Goal: Book appointment/travel/reservation

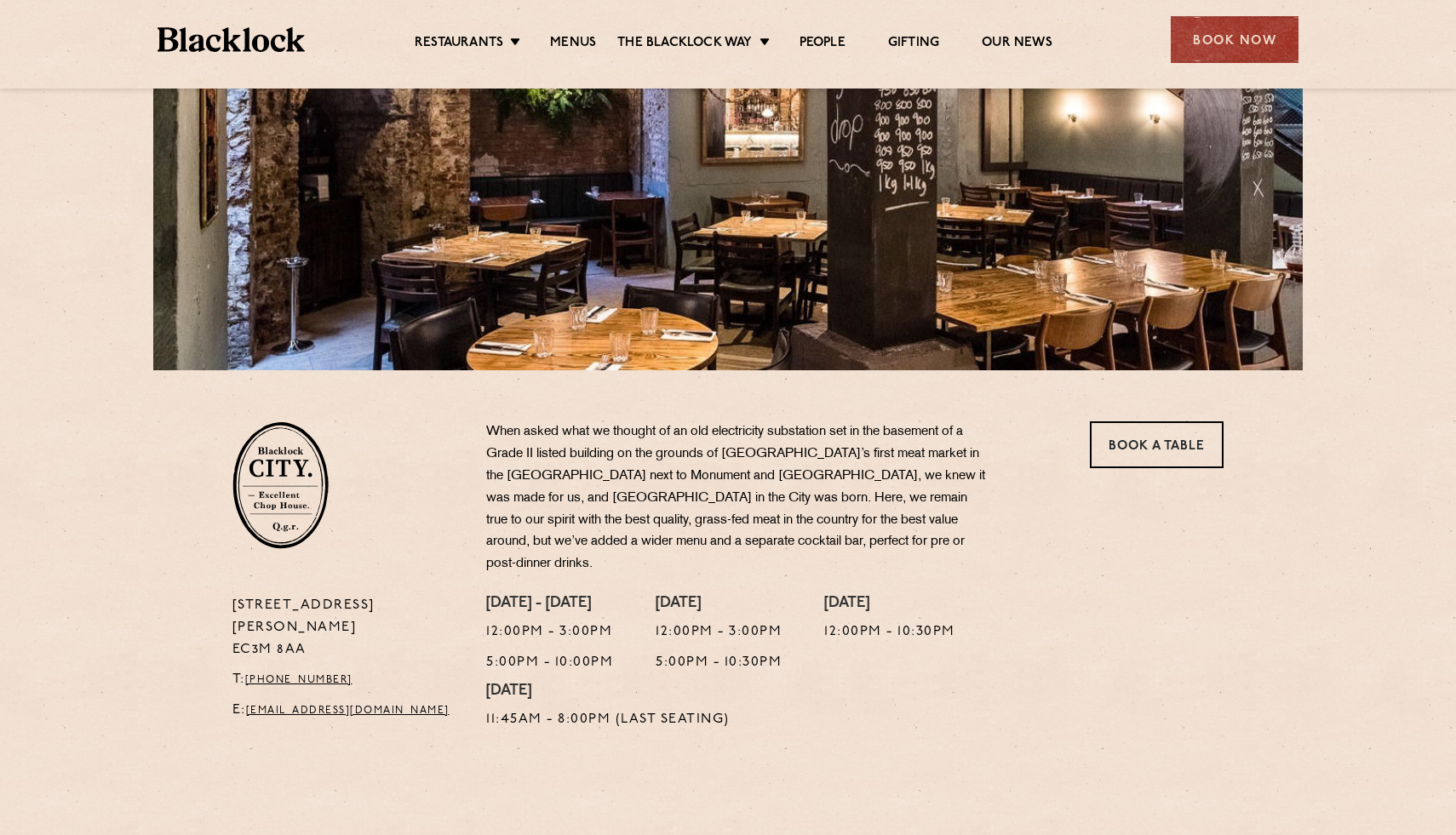
scroll to position [254, 0]
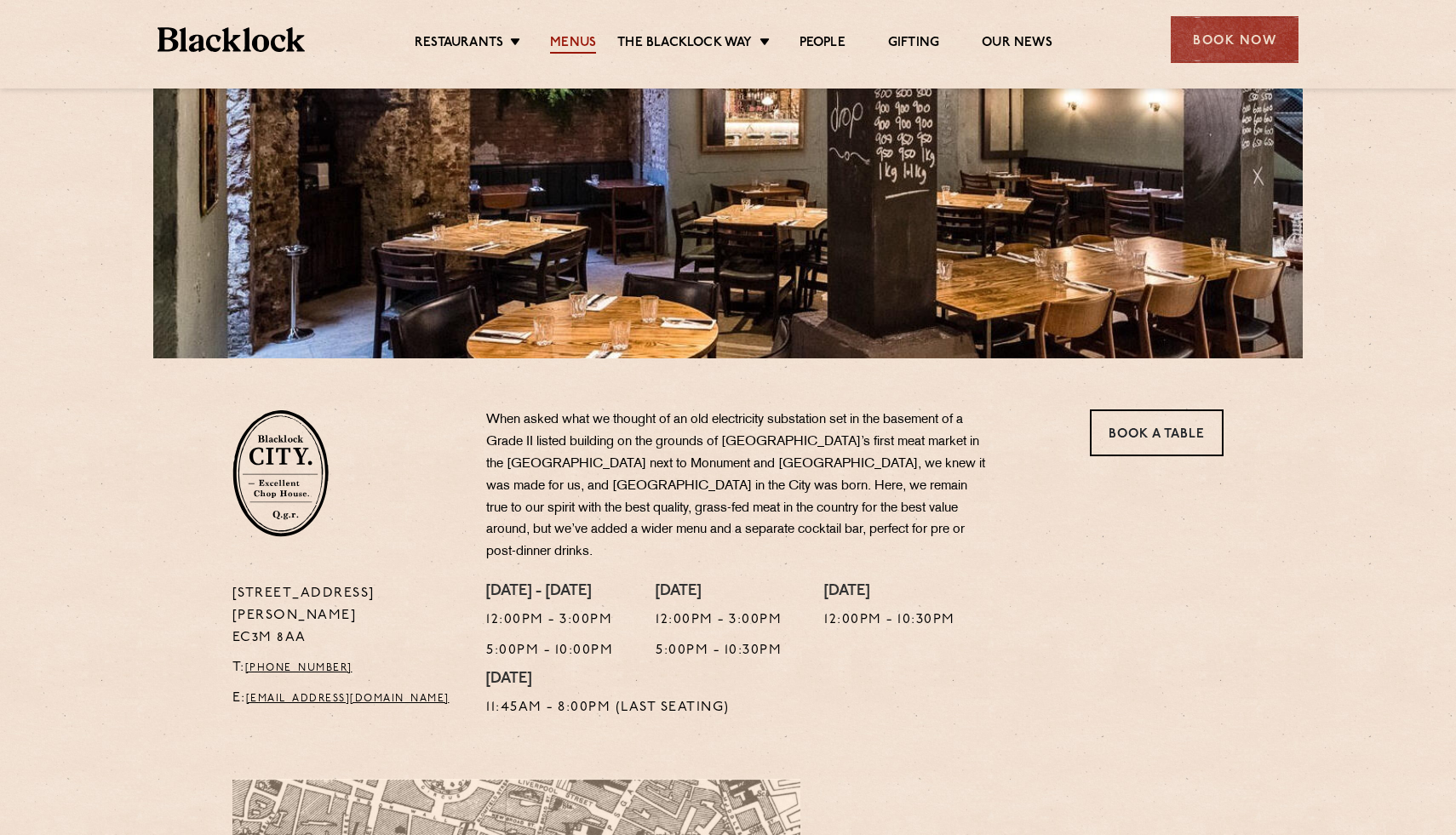
click at [585, 39] on link "Menus" at bounding box center [573, 45] width 46 height 19
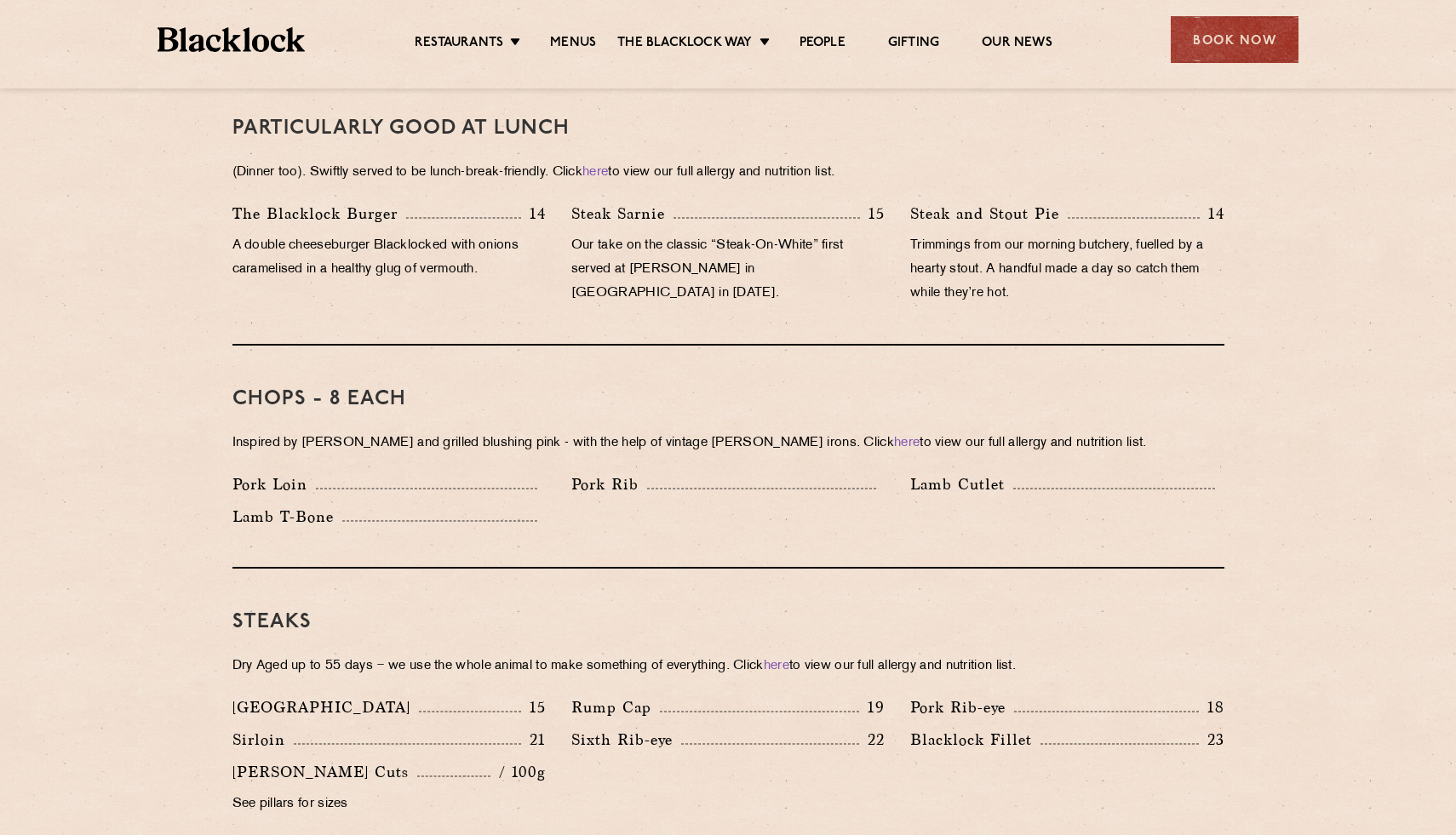
scroll to position [465, 0]
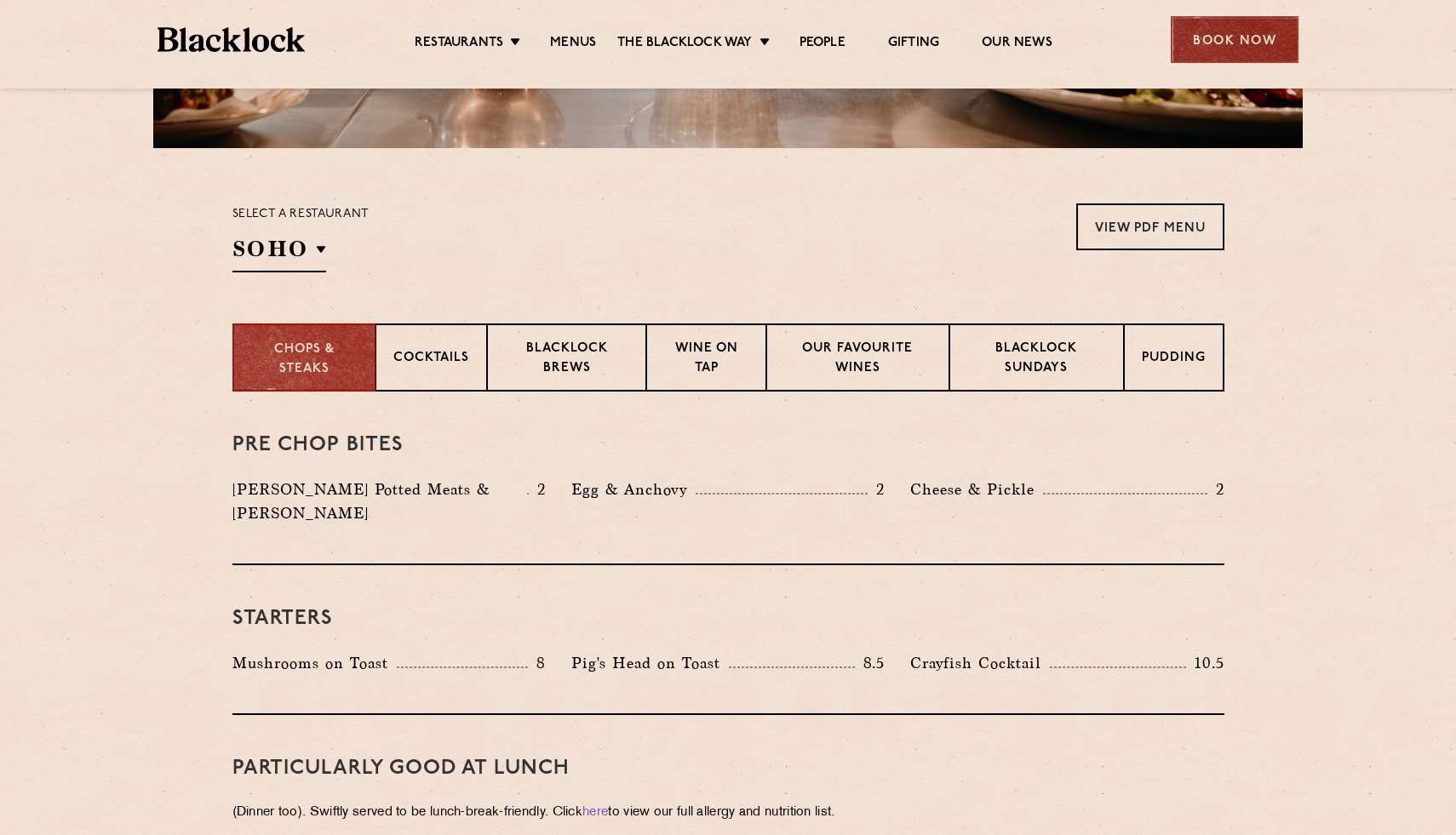
click at [1203, 47] on div "Book Now" at bounding box center [1234, 40] width 128 height 47
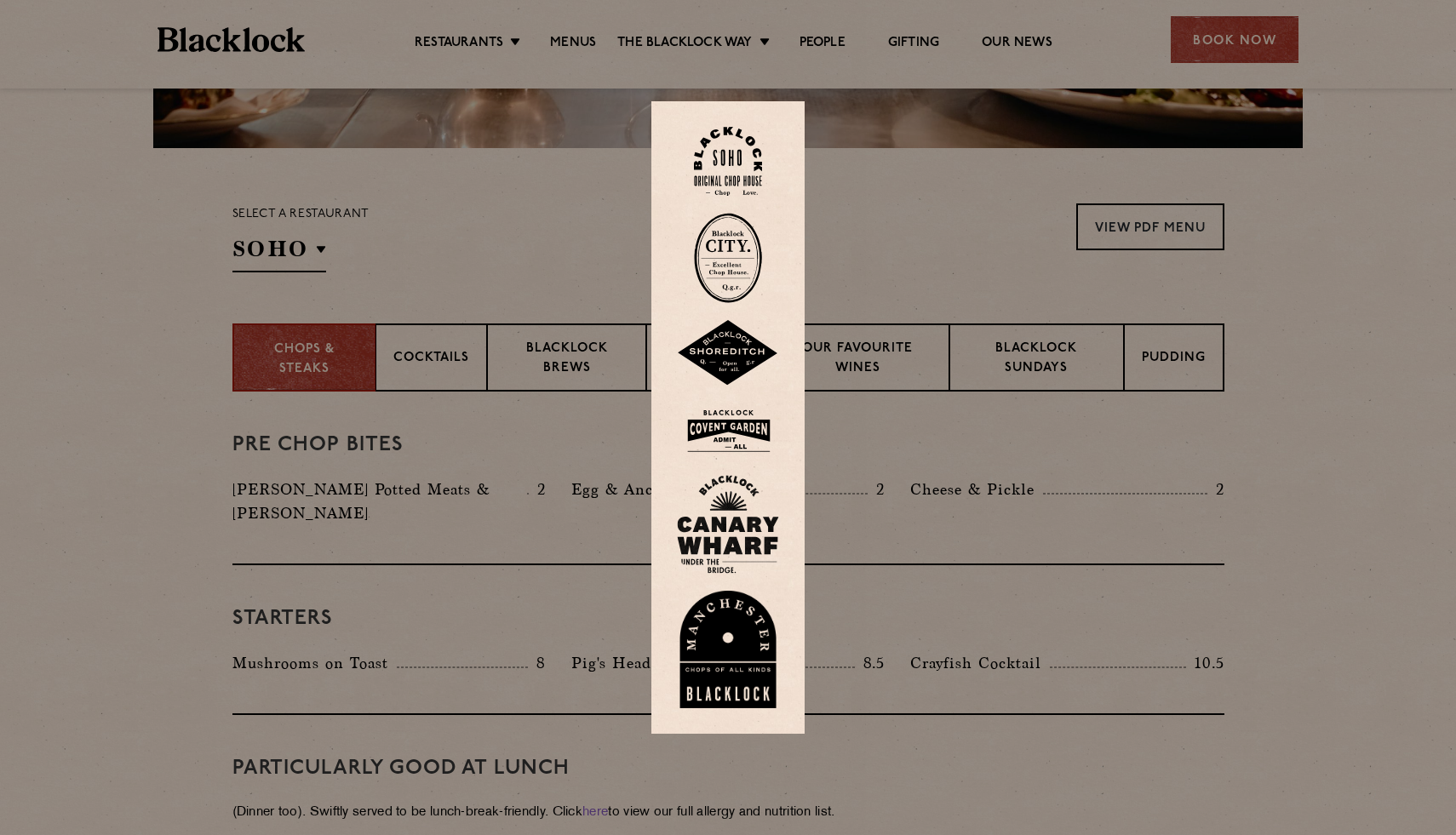
click at [713, 263] on img at bounding box center [728, 258] width 68 height 90
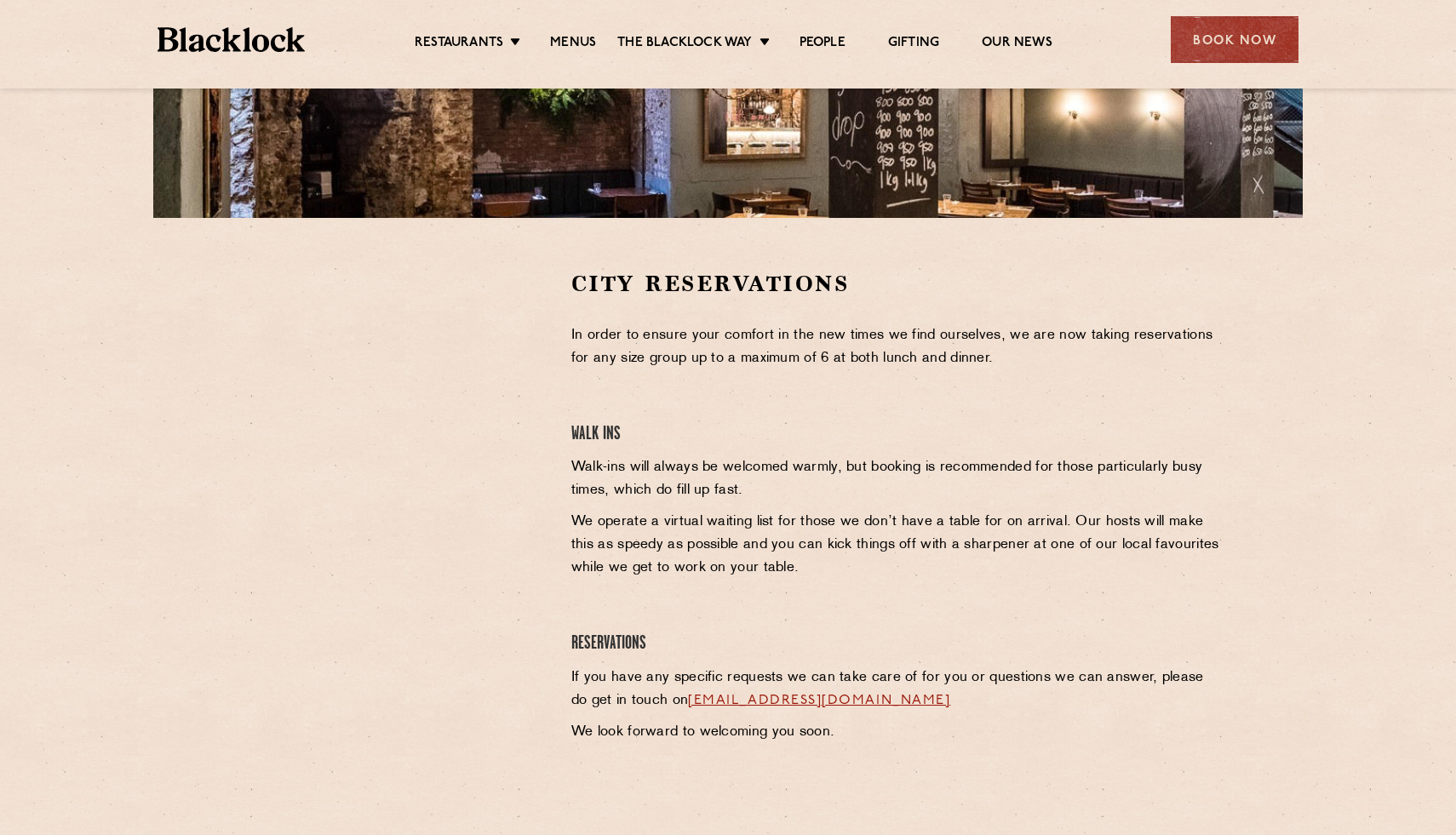
scroll to position [398, 0]
